Goal: Information Seeking & Learning: Learn about a topic

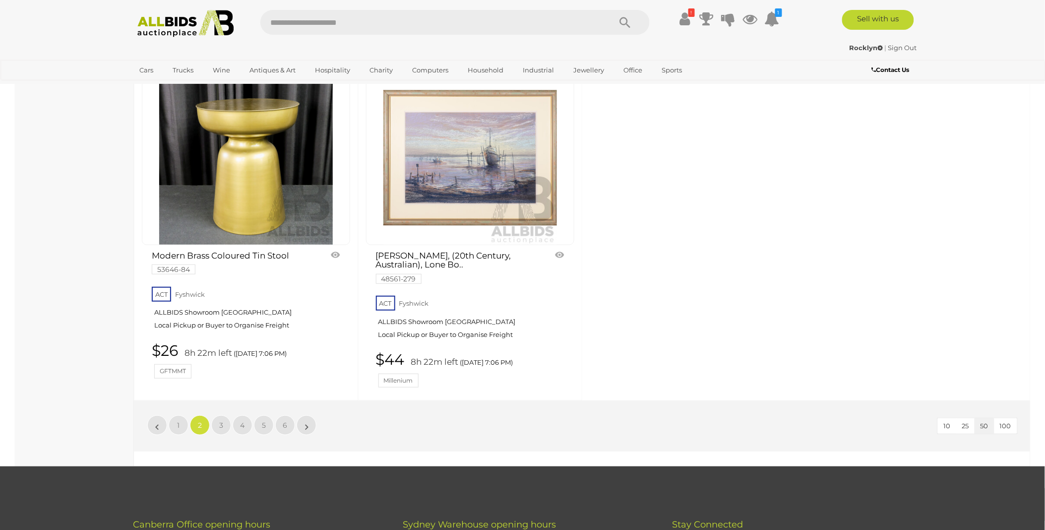
scroll to position [4188, 0]
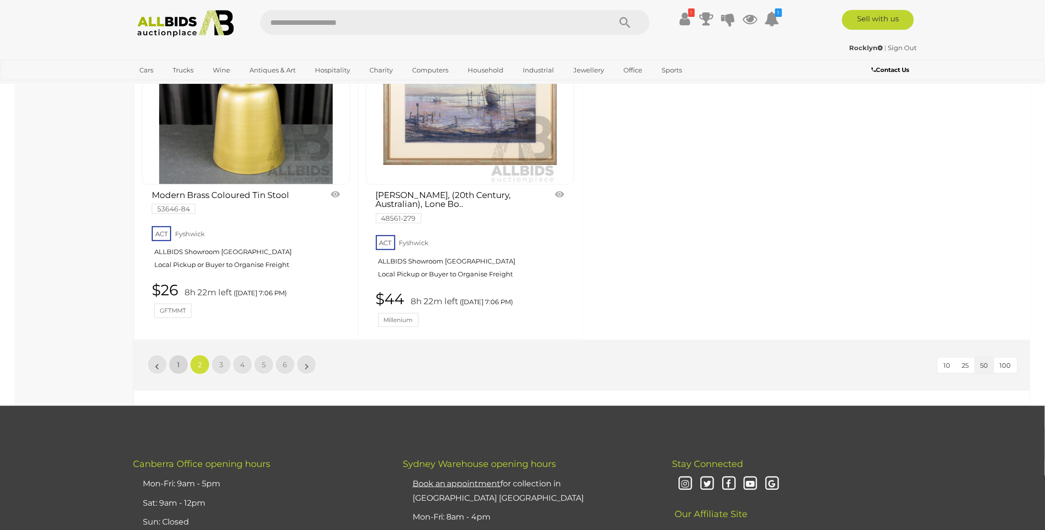
click at [179, 364] on span "1" at bounding box center [179, 364] width 2 height 9
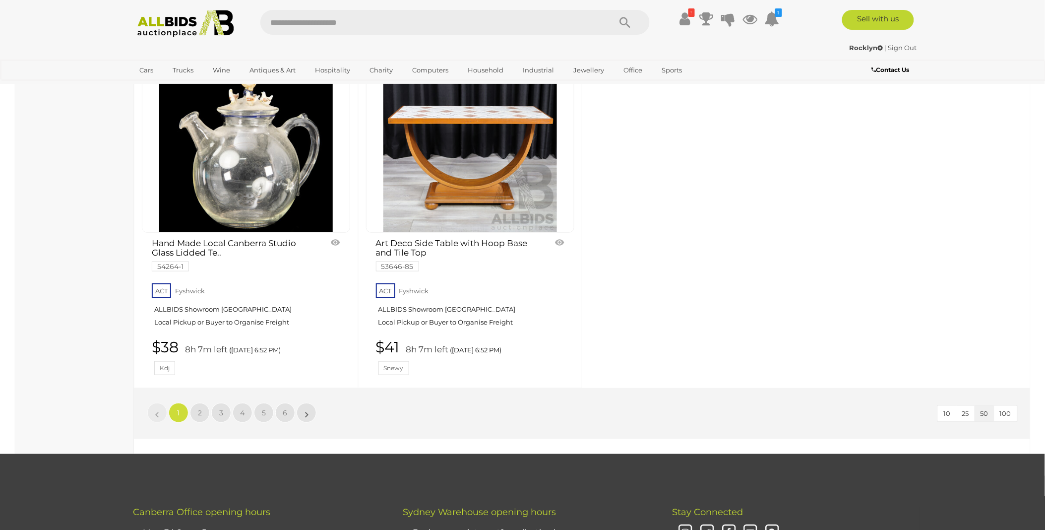
scroll to position [4188, 0]
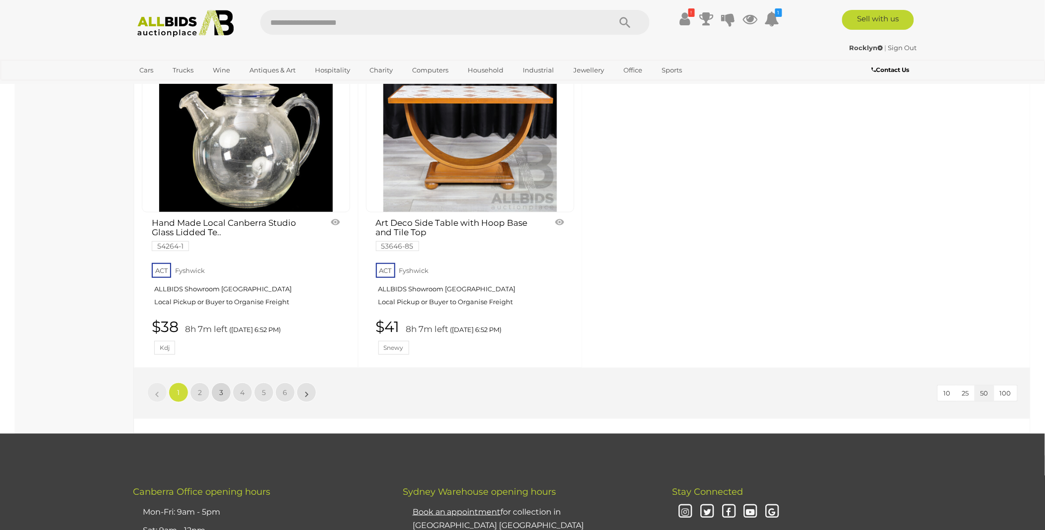
click at [220, 388] on span "3" at bounding box center [221, 392] width 4 height 9
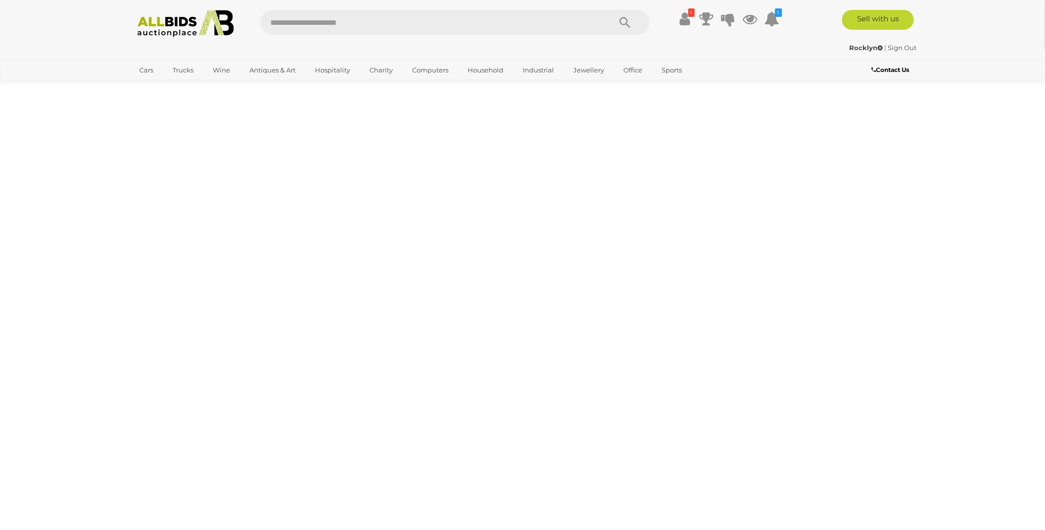
scroll to position [34, 0]
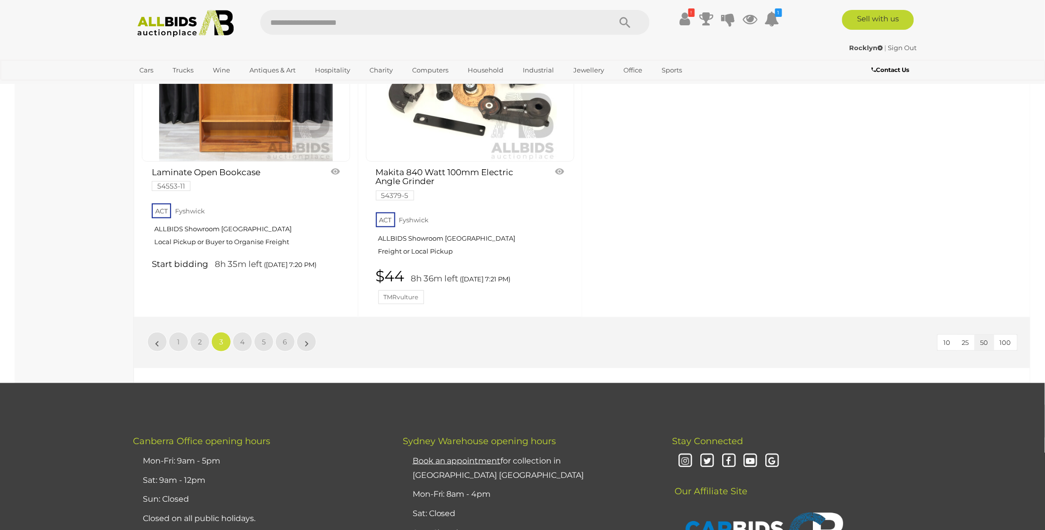
scroll to position [4222, 0]
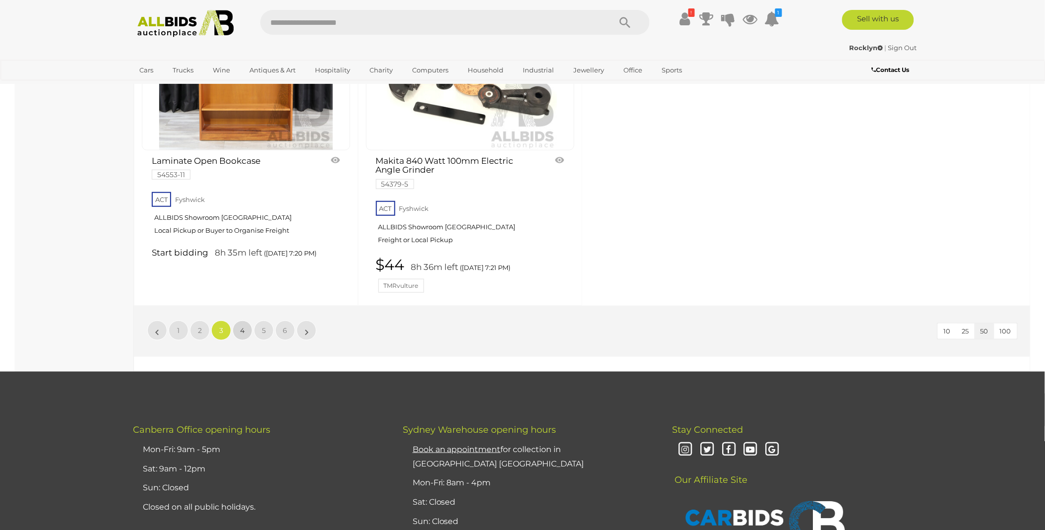
click at [243, 334] on span "4" at bounding box center [243, 330] width 4 height 9
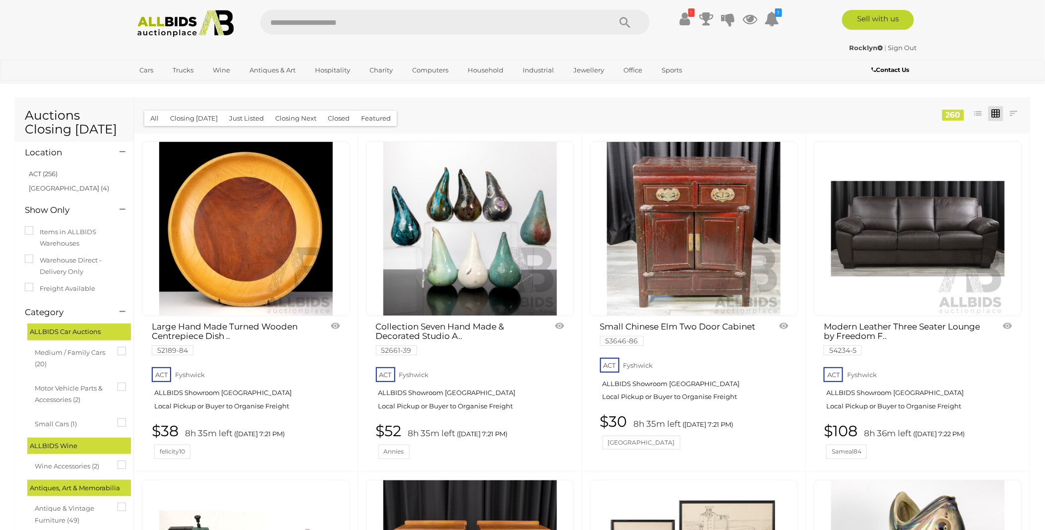
click at [915, 214] on link at bounding box center [918, 228] width 208 height 175
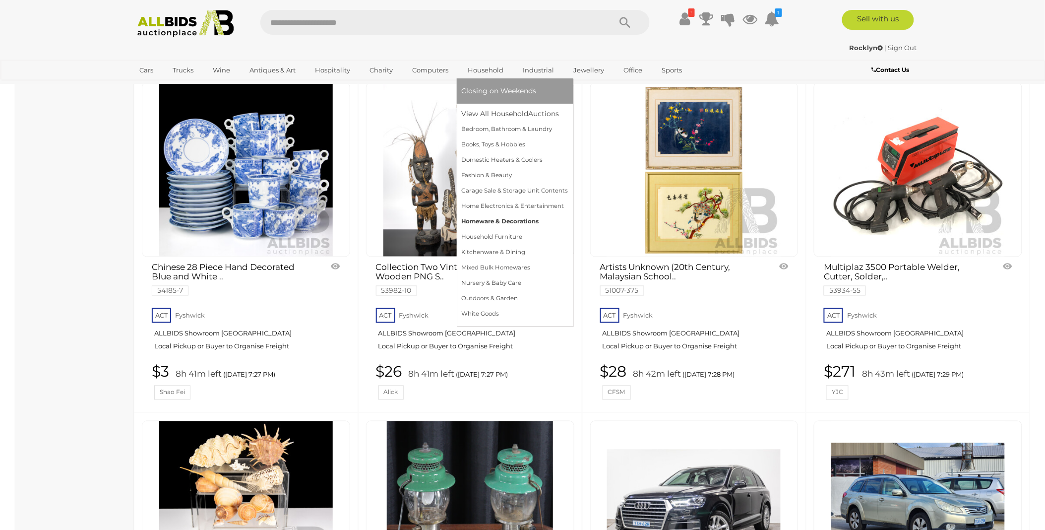
scroll to position [1708, 0]
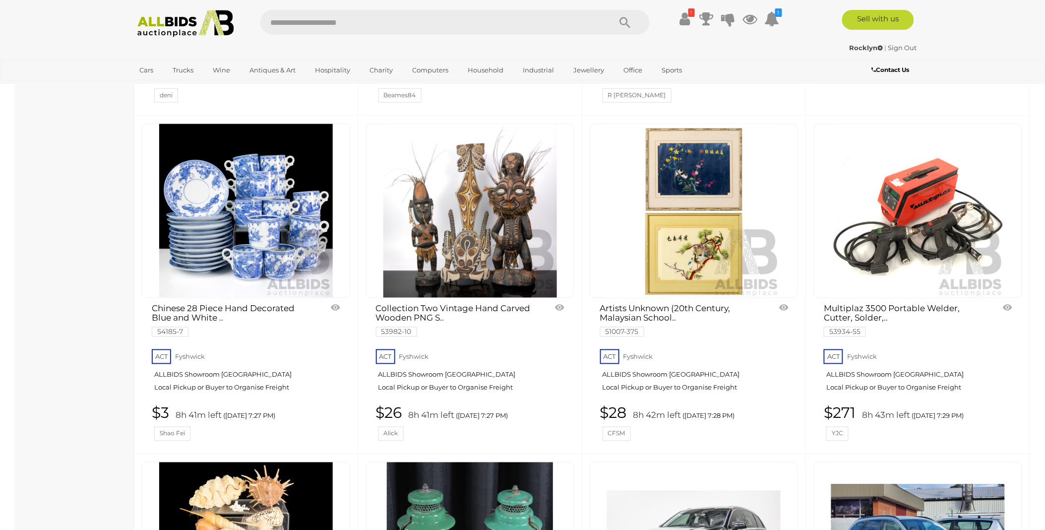
click at [423, 199] on link at bounding box center [470, 210] width 208 height 175
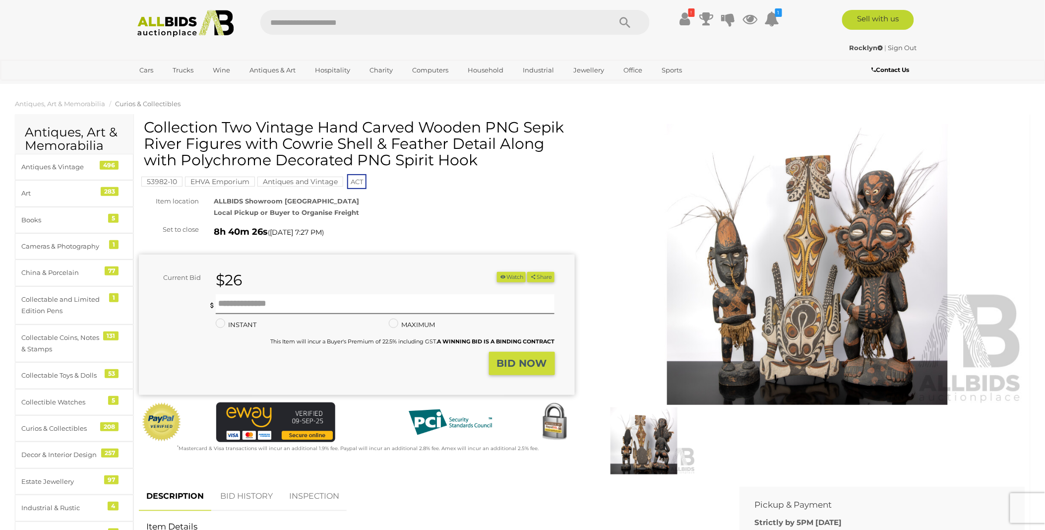
click at [798, 251] on img at bounding box center [808, 264] width 436 height 281
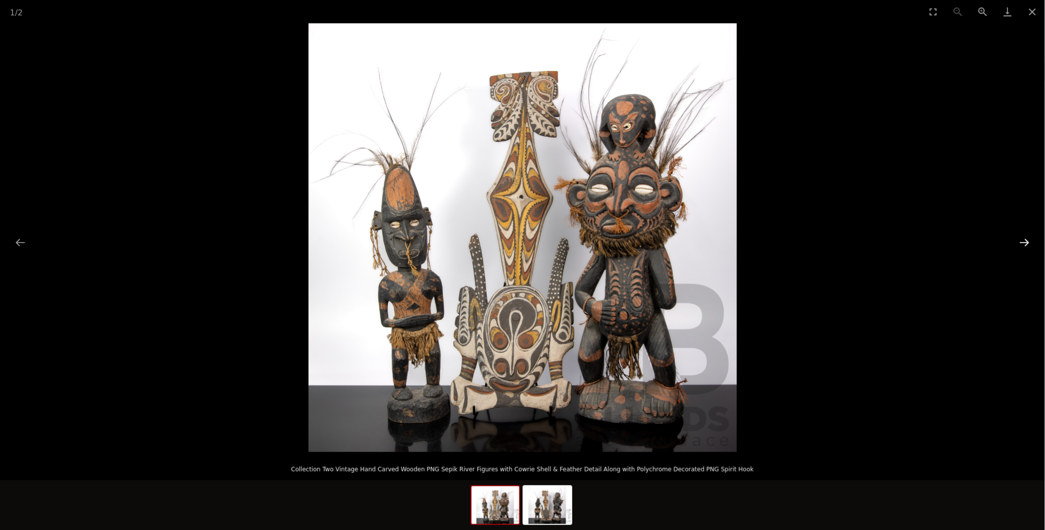
click at [1024, 242] on button "Next slide" at bounding box center [1024, 242] width 21 height 19
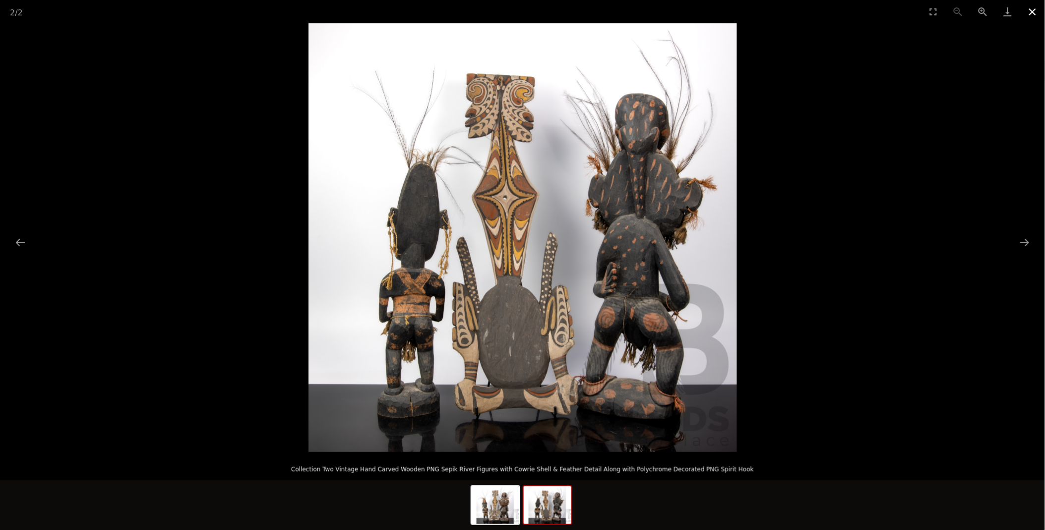
click at [1033, 11] on button "Close gallery" at bounding box center [1032, 11] width 25 height 23
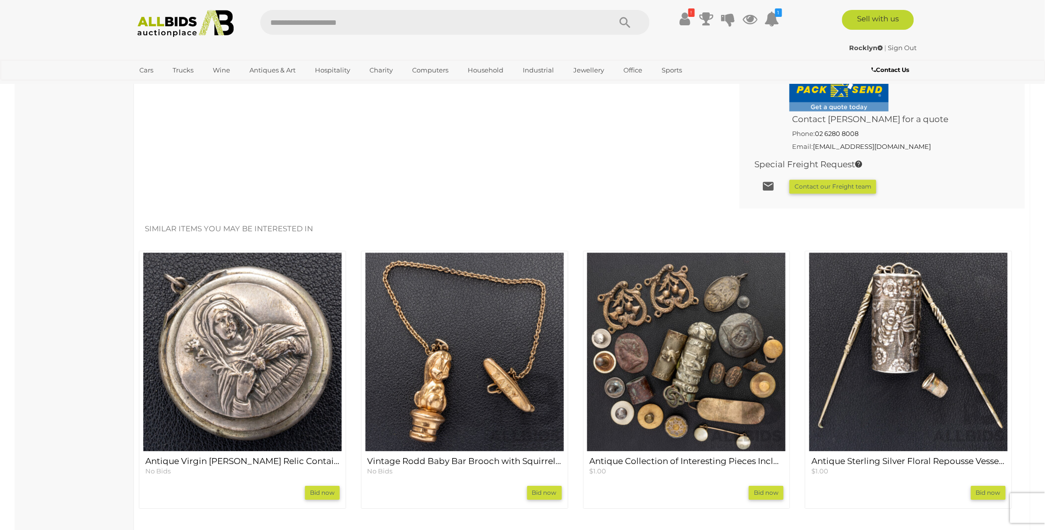
scroll to position [771, 0]
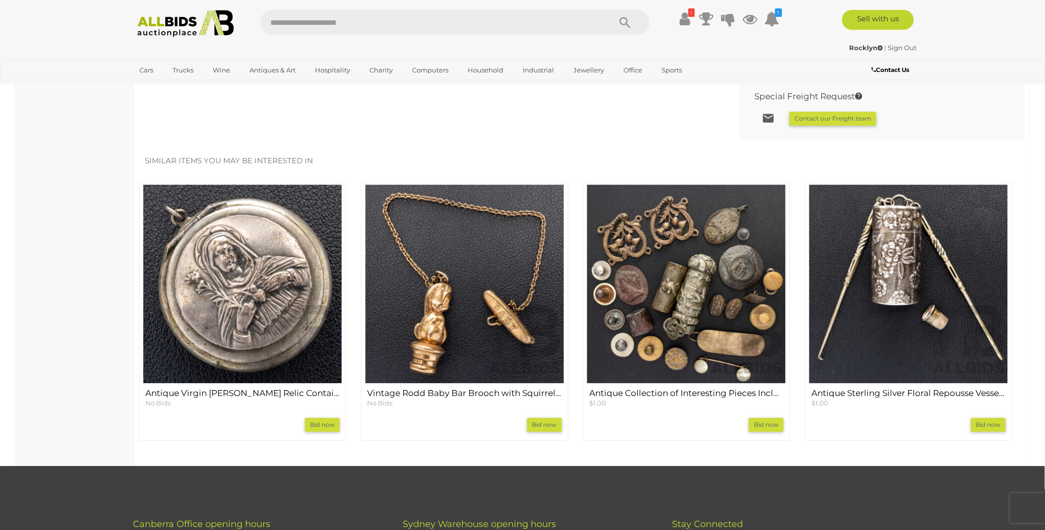
click at [223, 273] on img at bounding box center [242, 283] width 198 height 198
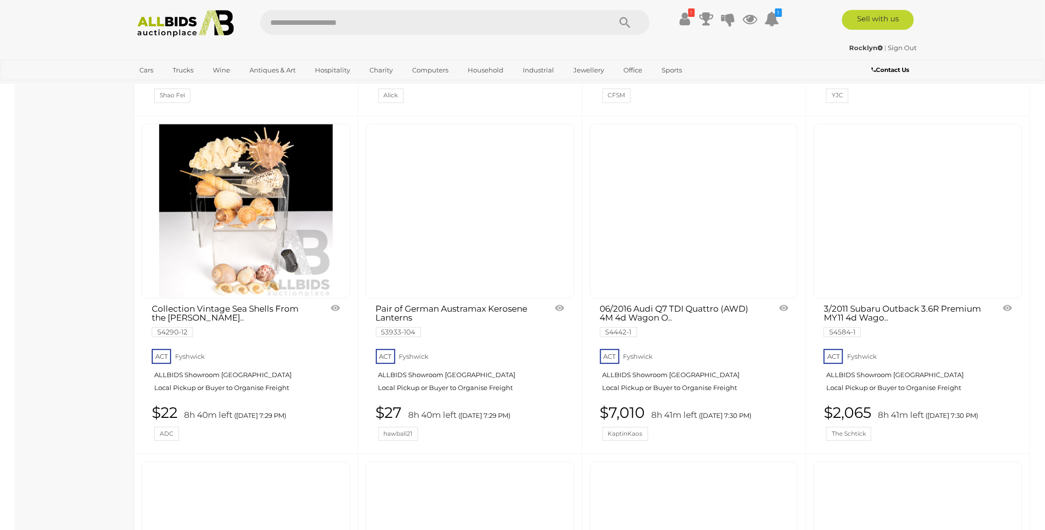
scroll to position [2079, 0]
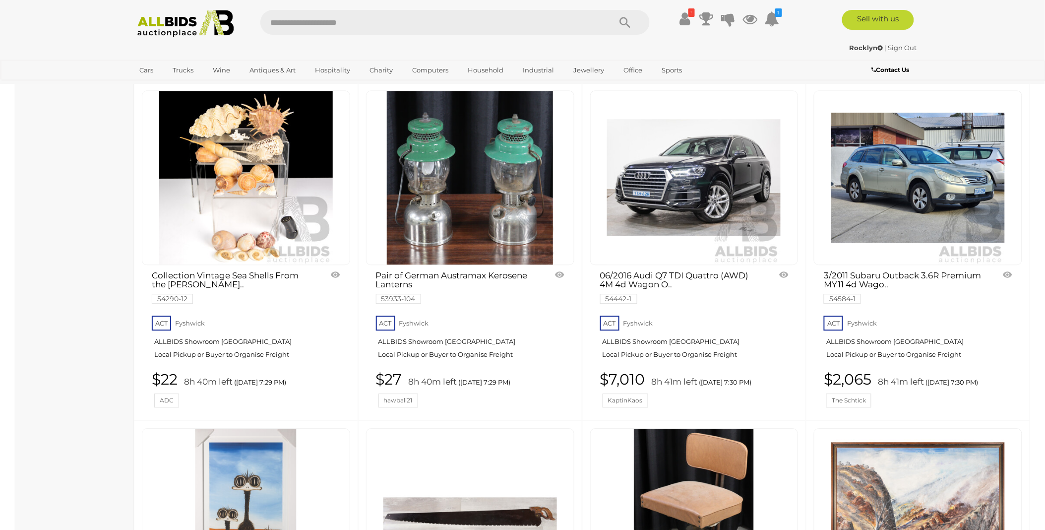
click at [695, 177] on img at bounding box center [694, 178] width 174 height 174
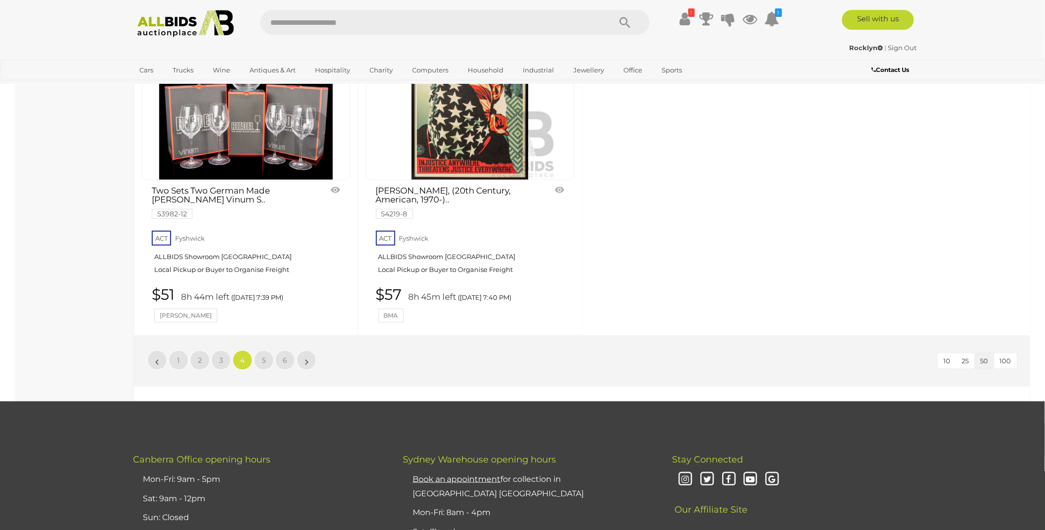
scroll to position [4228, 0]
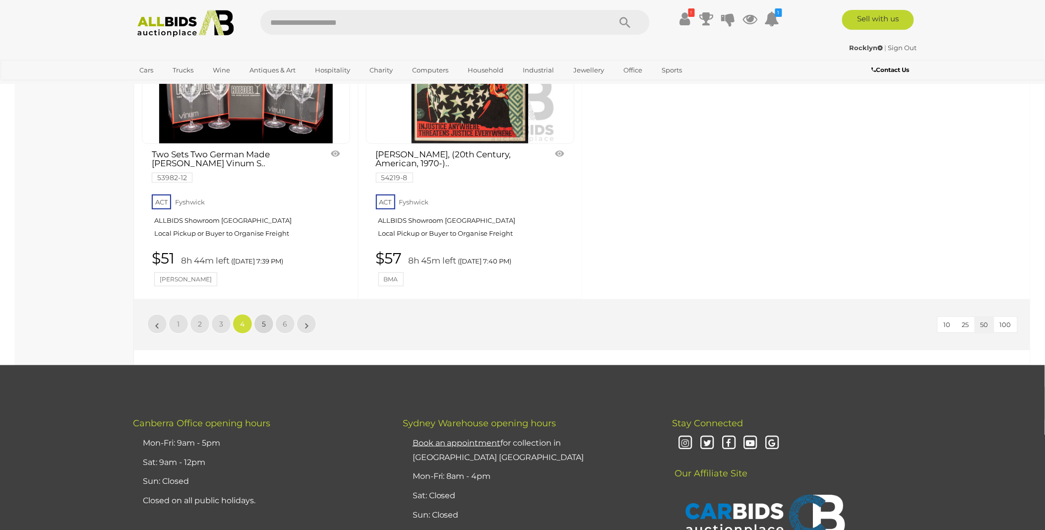
click at [266, 327] on link "5" at bounding box center [264, 324] width 20 height 20
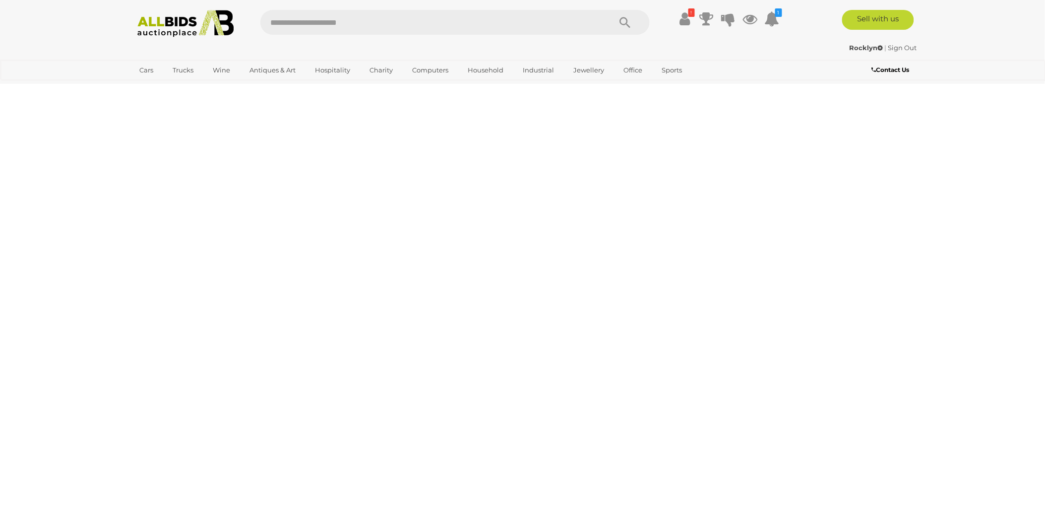
scroll to position [34, 0]
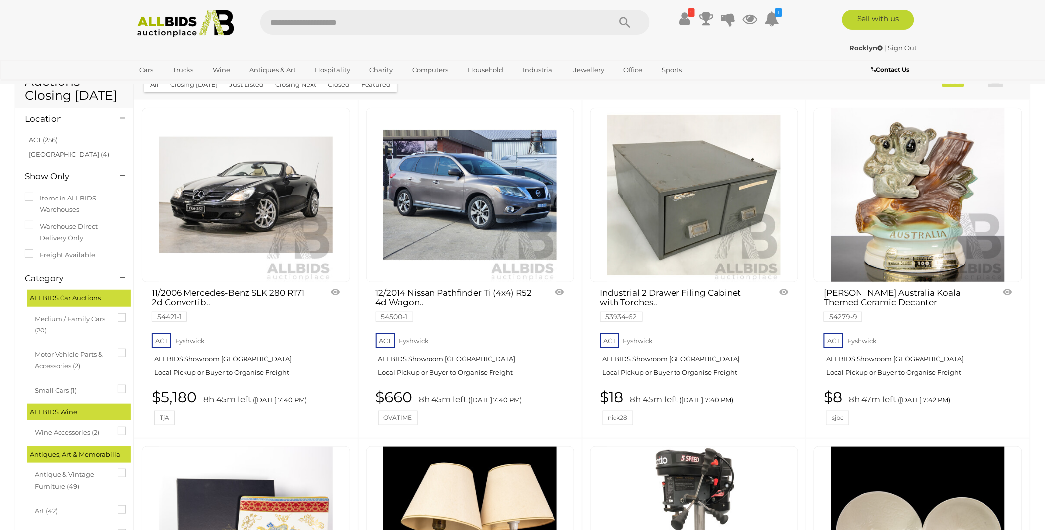
click at [468, 197] on img at bounding box center [470, 195] width 174 height 174
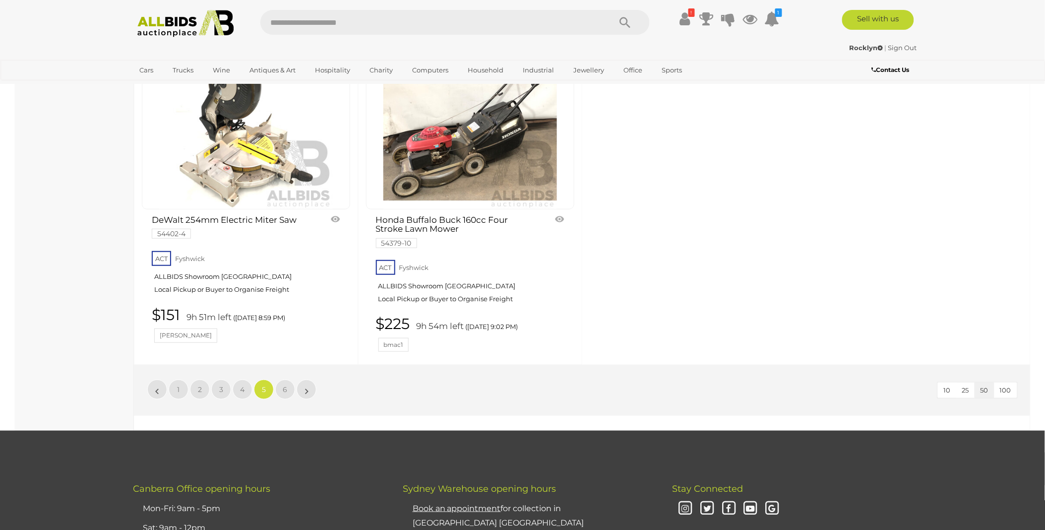
scroll to position [4277, 0]
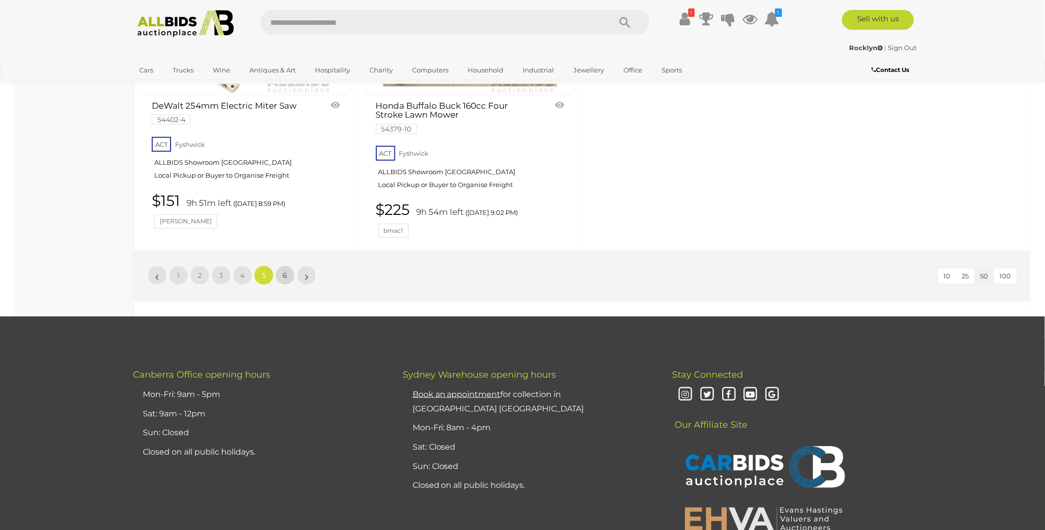
click at [284, 280] on span "6" at bounding box center [285, 275] width 4 height 9
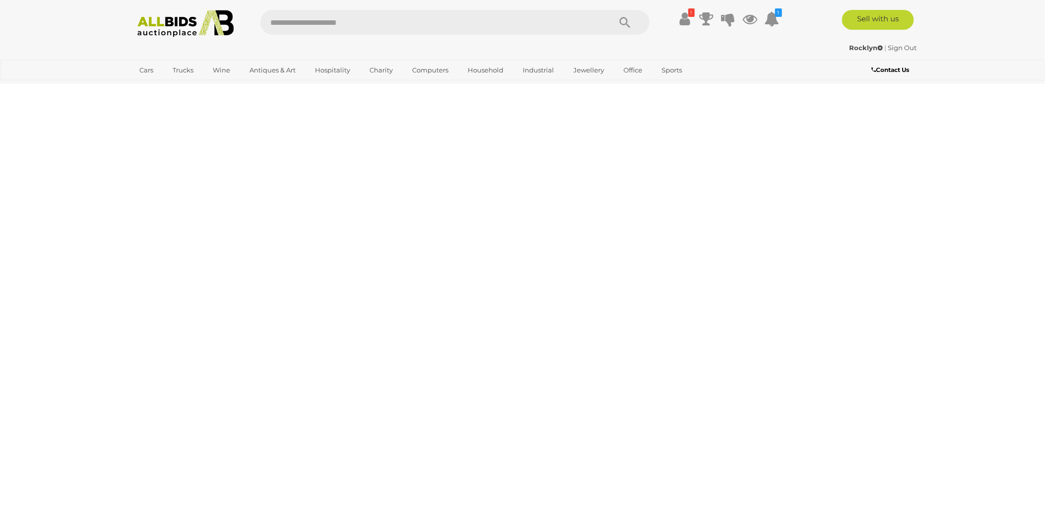
scroll to position [34, 0]
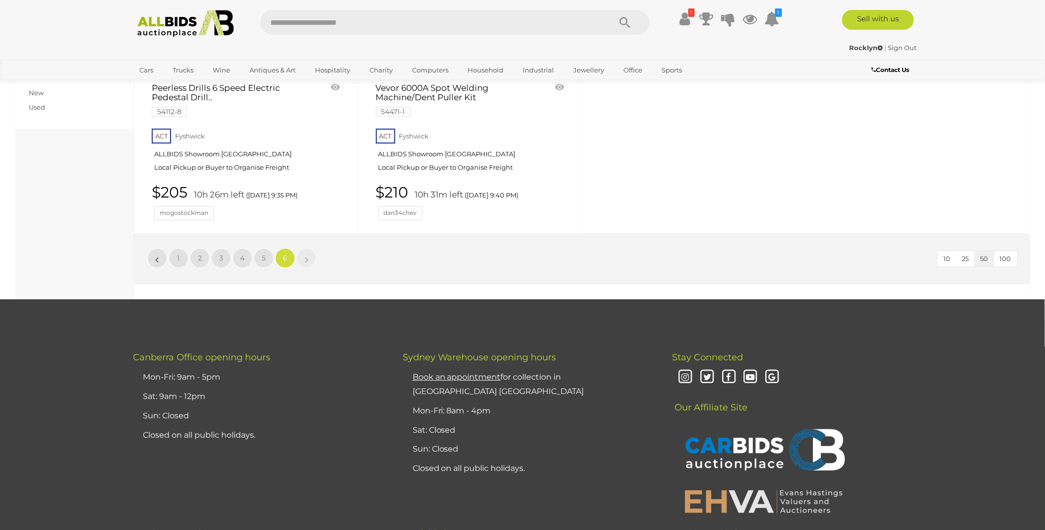
scroll to position [915, 0]
